Goal: Task Accomplishment & Management: Complete application form

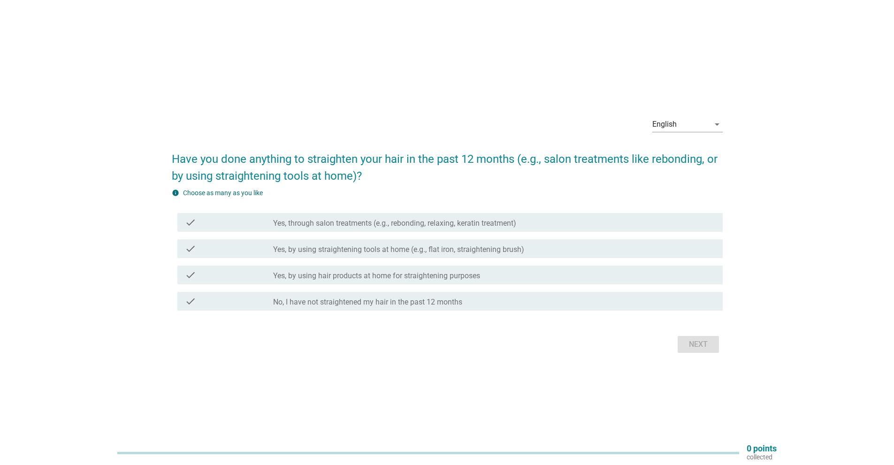
click at [563, 252] on div "check_box_outline_blank Yes, by using straightening tools at home (e.g., flat i…" at bounding box center [494, 248] width 442 height 11
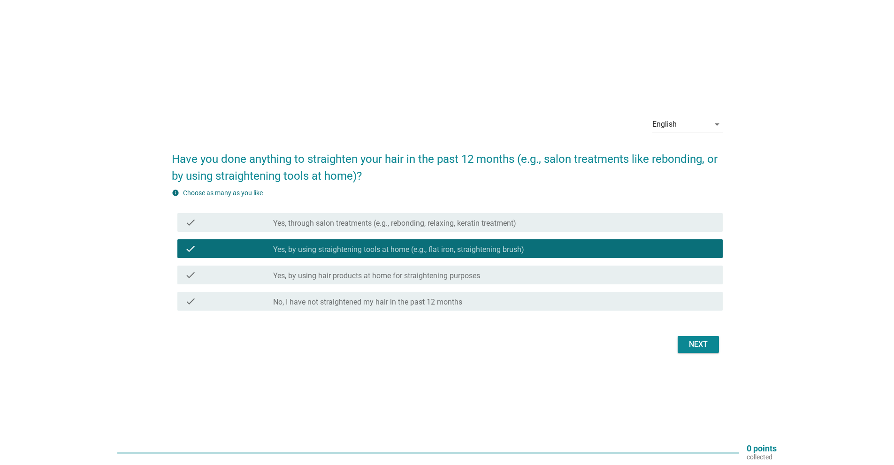
click at [689, 341] on div "Next" at bounding box center [698, 344] width 26 height 11
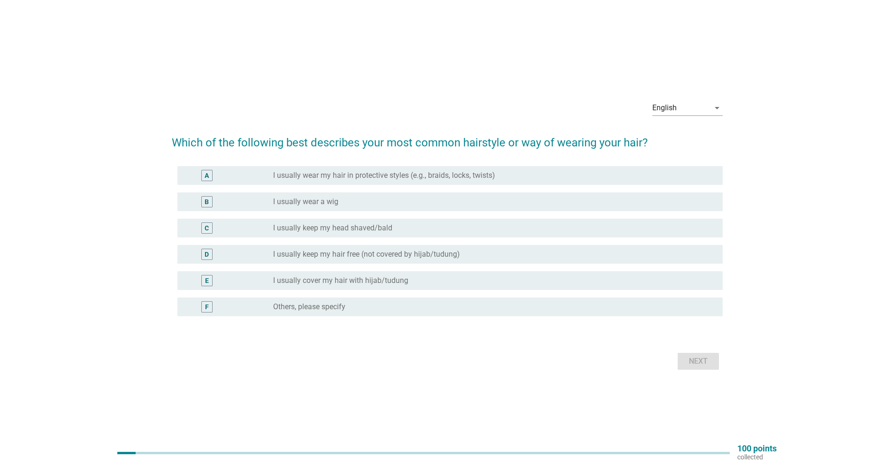
click at [476, 282] on div "radio_button_unchecked I usually cover my hair with hijab/tudung" at bounding box center [490, 280] width 434 height 9
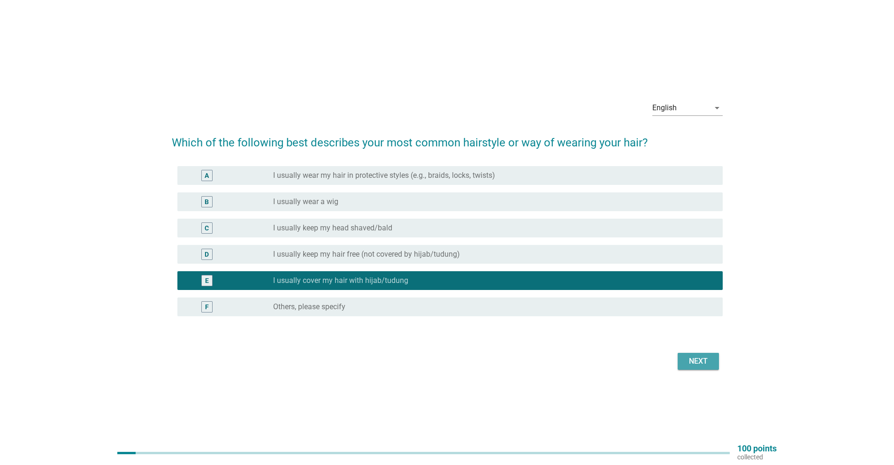
click at [678, 357] on button "Next" at bounding box center [697, 361] width 41 height 17
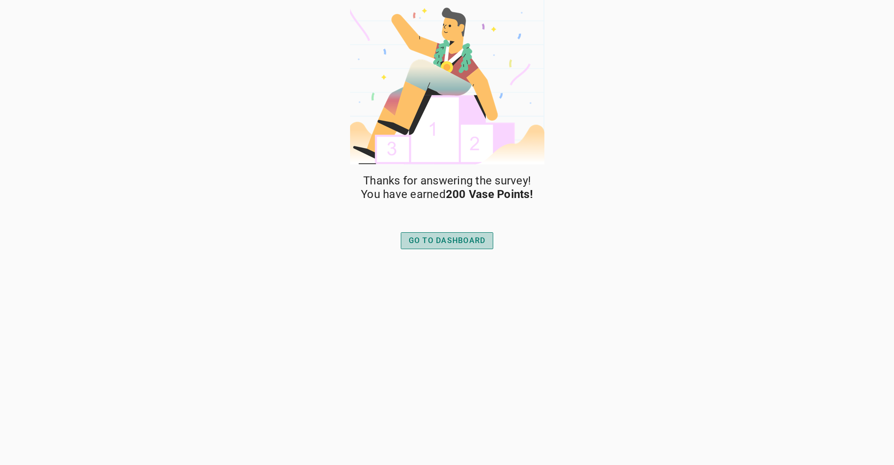
click at [479, 243] on div "GO TO DASHBOARD" at bounding box center [447, 240] width 77 height 11
